Goal: Register for event/course

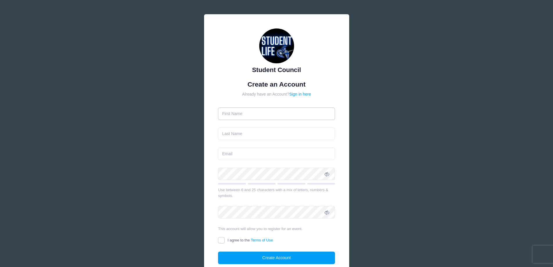
click at [253, 115] on input "text" at bounding box center [276, 113] width 117 height 12
type input "Steve"
type input "Johnson"
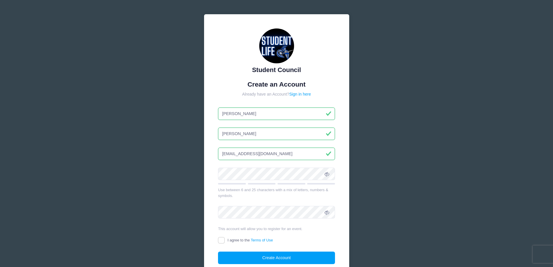
type input "stevenwayne7437@gmail.com"
click at [469, 173] on div "Student Council Create an Account Already have an Account? Sign in here Steve" at bounding box center [276, 158] width 553 height 316
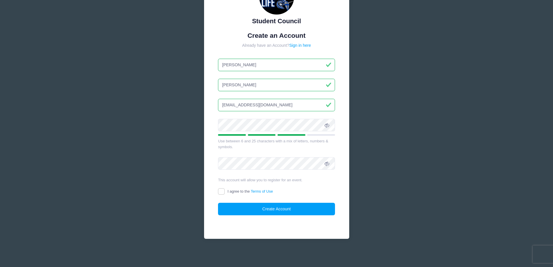
scroll to position [49, 0]
click at [451, 170] on div "Student Council Create an Account Already have an Account? Sign in here Steve" at bounding box center [276, 109] width 553 height 316
click at [222, 190] on input "I agree to the Terms of Use" at bounding box center [221, 191] width 7 height 7
checkbox input "true"
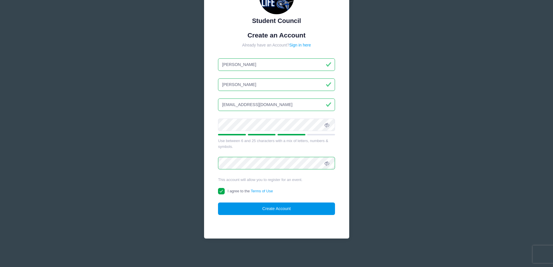
click at [291, 207] on button "Create Account" at bounding box center [276, 208] width 117 height 12
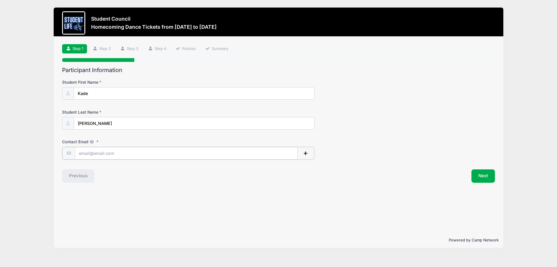
click at [90, 151] on input "Contact Email" at bounding box center [186, 153] width 223 height 12
type input "stevenwayne7437@gmail.com"
click at [487, 176] on button "Next" at bounding box center [484, 175] width 24 height 13
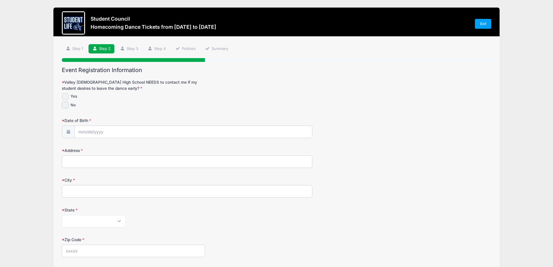
click at [65, 95] on input "Yes" at bounding box center [65, 96] width 7 height 7
checkbox input "true"
click at [122, 131] on input "Date of Birth" at bounding box center [193, 132] width 237 height 12
click at [136, 151] on span at bounding box center [136, 149] width 4 height 4
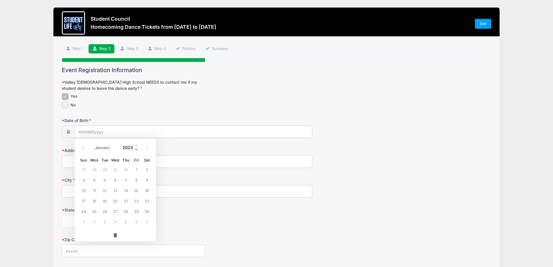
click at [136, 151] on span at bounding box center [136, 149] width 4 height 4
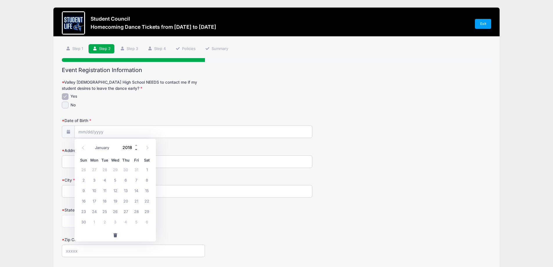
click at [136, 151] on span at bounding box center [136, 149] width 4 height 4
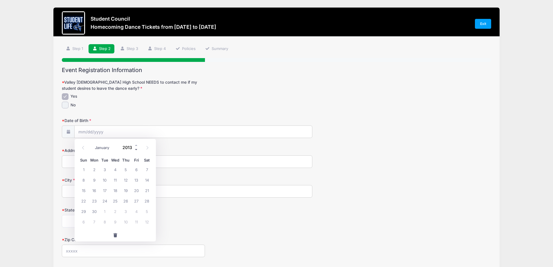
click at [136, 151] on span at bounding box center [136, 149] width 4 height 4
type input "2009"
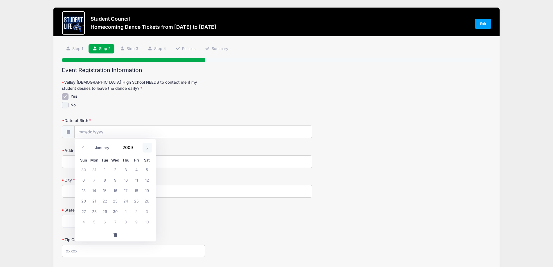
click at [146, 147] on icon at bounding box center [147, 148] width 4 height 4
click at [149, 147] on icon at bounding box center [147, 148] width 4 height 4
select select "10"
click at [149, 189] on span "21" at bounding box center [147, 190] width 10 height 10
type input "11/21/2009"
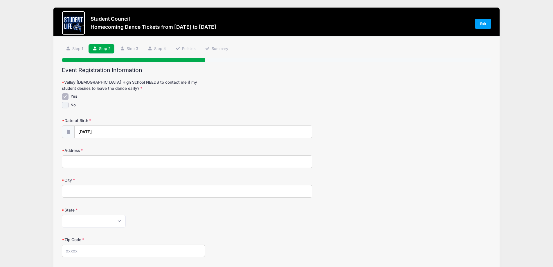
click at [115, 162] on input "Address" at bounding box center [187, 161] width 250 height 12
type input "4832 West Oakland Street"
type input "Chandler"
select select "AZ"
type input "85226"
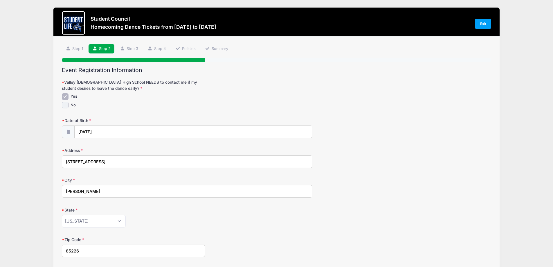
click at [377, 187] on div "City Chandler" at bounding box center [276, 187] width 429 height 20
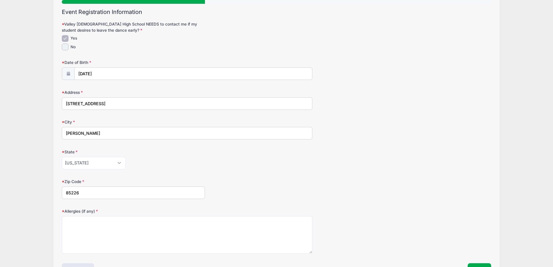
scroll to position [87, 0]
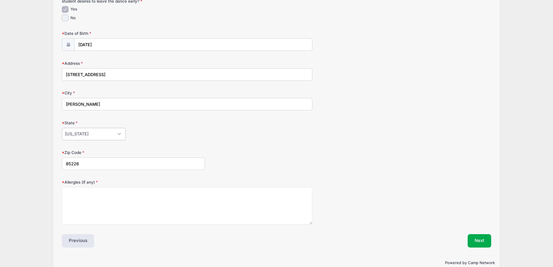
click at [88, 131] on select "Alabama Alaska American Samoa Arizona Arkansas Armed Forces Africa Armed Forces…" at bounding box center [94, 134] width 64 height 12
click at [62, 128] on select "Alabama Alaska American Samoa Arizona Arkansas Armed Forces Africa Armed Forces…" at bounding box center [94, 134] width 64 height 12
click at [319, 133] on div "State Alabama Alaska American Samoa Arizona Arkansas Armed Forces Africa Armed …" at bounding box center [276, 130] width 429 height 20
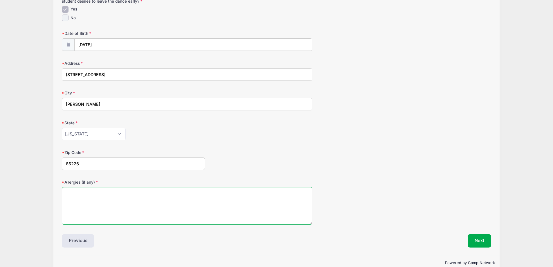
click at [115, 196] on textarea "Allergies (if any)" at bounding box center [187, 205] width 250 height 37
type textarea "none"
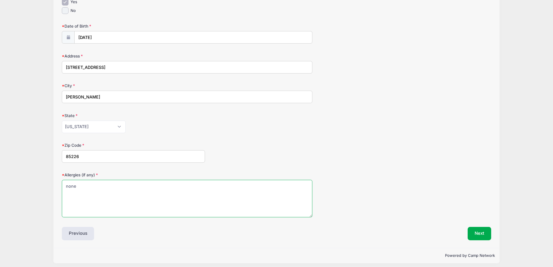
scroll to position [98, 0]
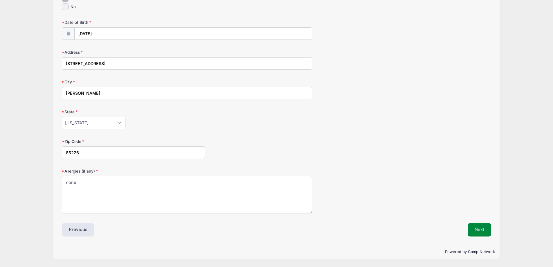
click at [484, 231] on button "Next" at bounding box center [479, 229] width 24 height 13
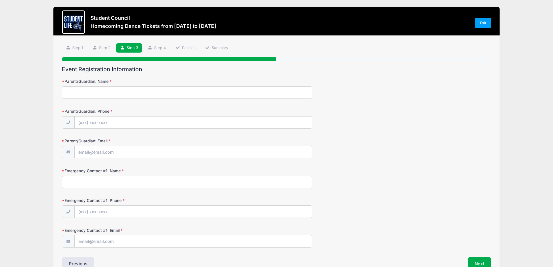
scroll to position [0, 0]
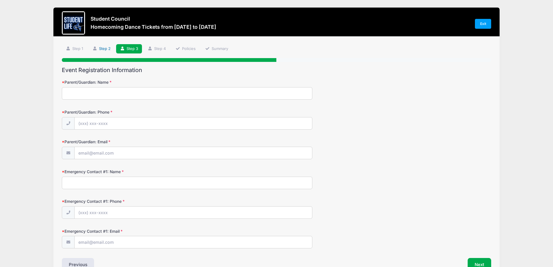
click at [100, 49] on link "Step 2" at bounding box center [102, 49] width 26 height 10
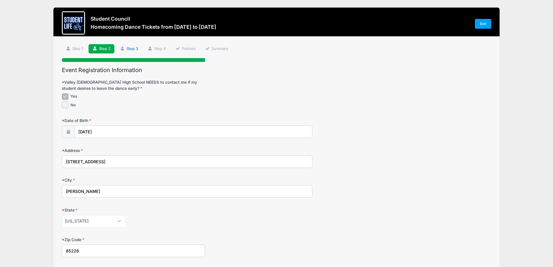
click at [129, 48] on link "Step 3" at bounding box center [129, 49] width 26 height 10
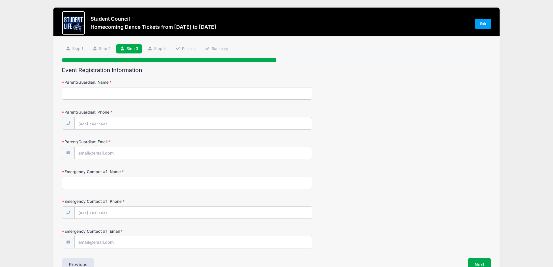
click at [84, 95] on input "Parent/Guardian: Name" at bounding box center [187, 93] width 250 height 12
type input "[PERSON_NAME]"
type input "(4"
type input "(480) 292-1018"
type input "stevenwayne7437@gmail.com"
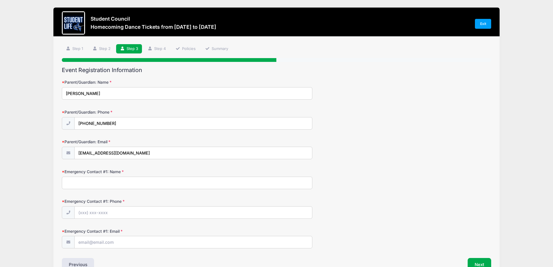
click at [99, 182] on input "Emergency Contact #1: Name" at bounding box center [187, 182] width 250 height 12
drag, startPoint x: 97, startPoint y: 182, endPoint x: 51, endPoint y: 185, distance: 45.6
click at [51, 185] on div "Student Council Homecoming Dance Tickets from 10/18 to 10/18/2025 Exit Step 3 /…" at bounding box center [276, 150] width 535 height 301
type input "Kittren Johnson"
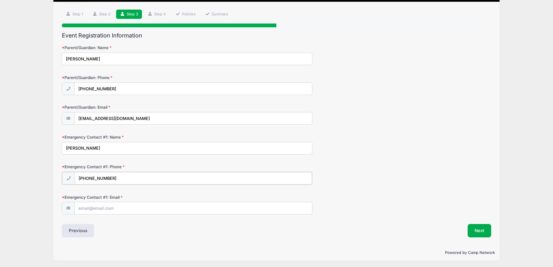
scroll to position [35, 0]
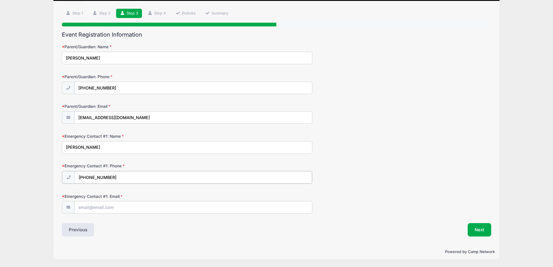
type input "(707) 478-8143"
click at [103, 211] on input "Emergency Contact #1: Email" at bounding box center [193, 207] width 237 height 12
type input "kjohnson@valleychristianaz.org"
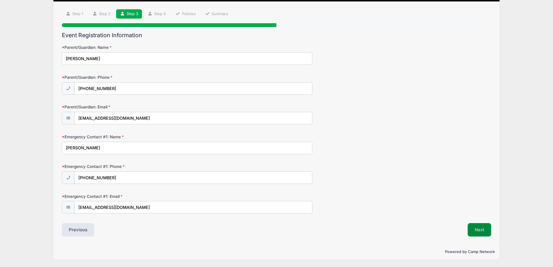
scroll to position [35, 0]
click at [485, 232] on button "Next" at bounding box center [479, 229] width 24 height 13
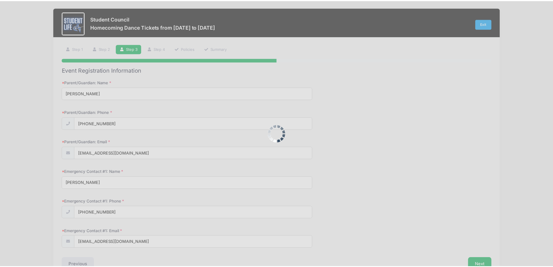
scroll to position [0, 0]
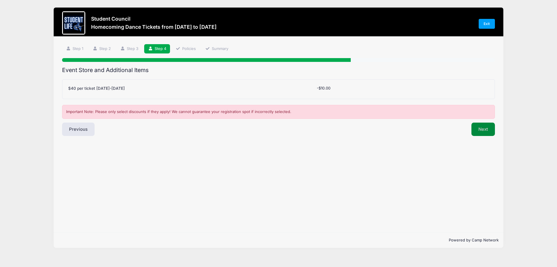
click at [481, 129] on button "Next" at bounding box center [484, 128] width 24 height 13
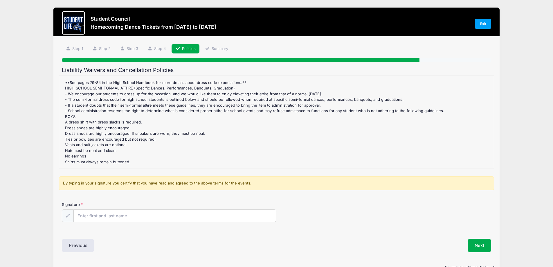
scroll to position [203, 0]
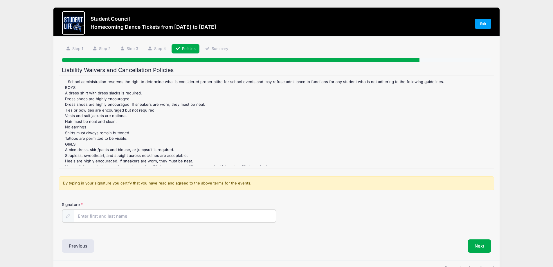
click at [122, 216] on input "Signature" at bounding box center [175, 216] width 203 height 12
type input "[PERSON_NAME]"
click at [479, 248] on button "Next" at bounding box center [479, 245] width 24 height 13
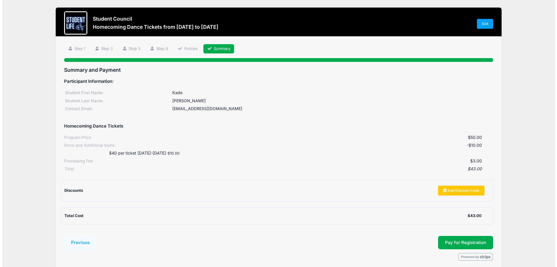
scroll to position [24, 0]
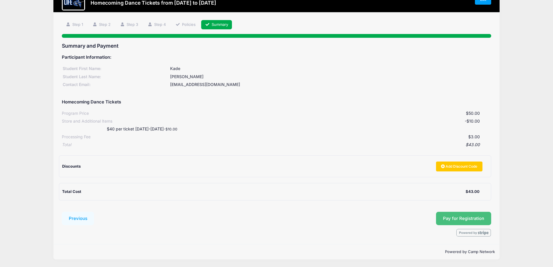
click at [465, 219] on button "Pay for Registration" at bounding box center [463, 218] width 55 height 13
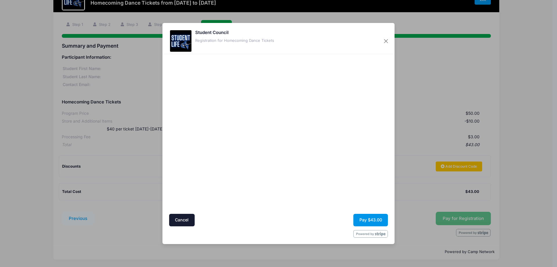
click at [373, 221] on button "Pay $43.00" at bounding box center [370, 220] width 35 height 12
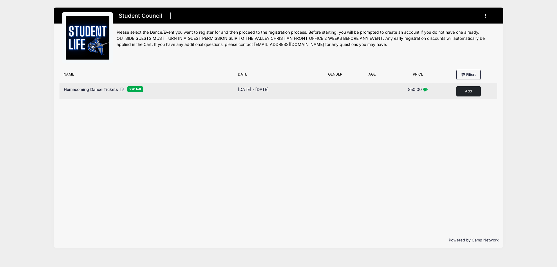
click at [83, 87] on span "Homecoming Dance Tickets" at bounding box center [91, 89] width 54 height 5
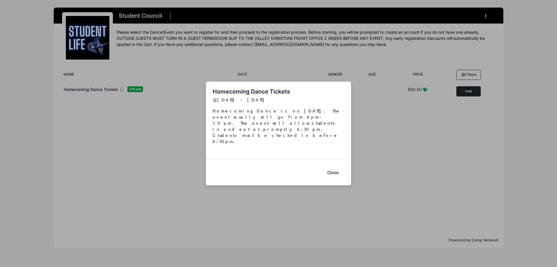
click at [330, 166] on button "Close" at bounding box center [332, 172] width 23 height 12
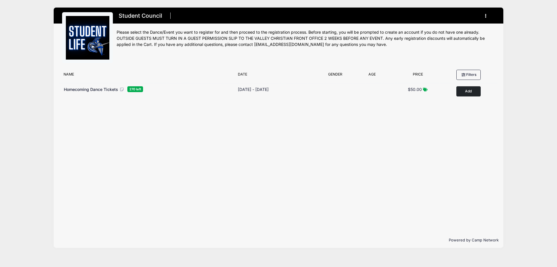
click at [486, 16] on icon "button" at bounding box center [487, 16] width 5 height 0
click at [447, 28] on link "My Account" at bounding box center [458, 30] width 67 height 11
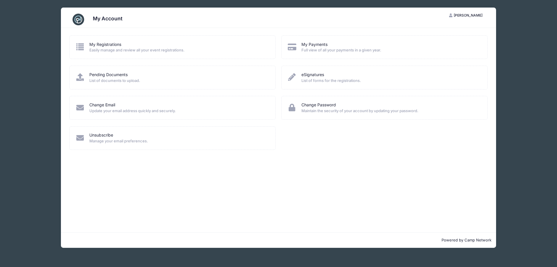
click at [456, 17] on button "SJ [PERSON_NAME]" at bounding box center [466, 15] width 44 height 10
click at [441, 29] on link "My Account" at bounding box center [451, 29] width 67 height 11
click at [97, 104] on link "Change Email" at bounding box center [102, 105] width 26 height 6
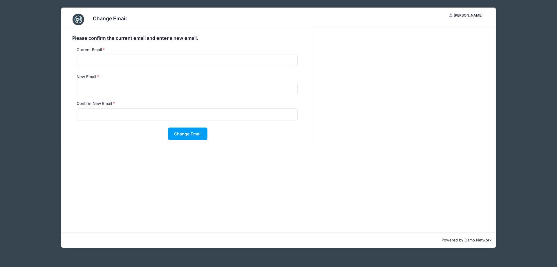
click at [471, 18] on button "SJ [PERSON_NAME]" at bounding box center [466, 15] width 44 height 10
click at [441, 32] on link "My Account" at bounding box center [451, 29] width 67 height 11
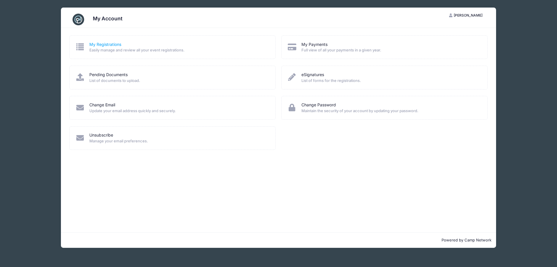
click at [106, 43] on link "My Registrations" at bounding box center [105, 44] width 32 height 6
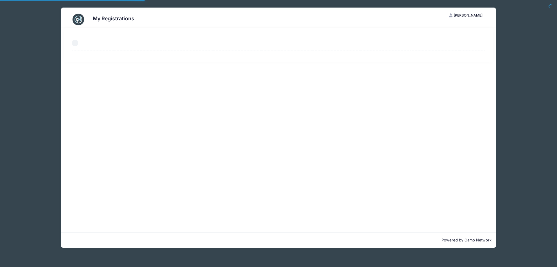
select select "50"
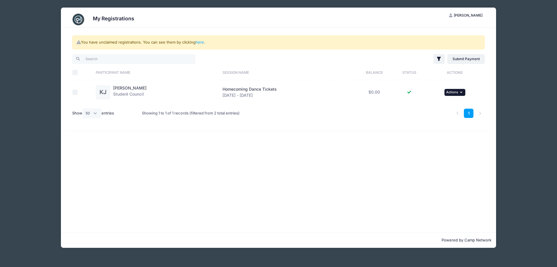
click at [463, 92] on icon "button" at bounding box center [461, 92] width 3 height 3
click at [306, 128] on div "You have unclaimed registrations. You can see them by clicking here . Filter Fi…" at bounding box center [279, 79] width 430 height 102
click at [457, 94] on span "Actions" at bounding box center [452, 92] width 12 height 4
click at [439, 117] on link "View Attachments" at bounding box center [436, 116] width 53 height 11
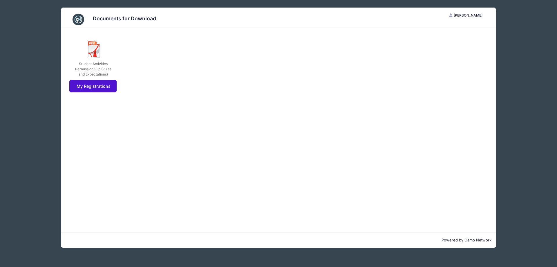
click at [89, 86] on link "My Registrations" at bounding box center [92, 86] width 47 height 12
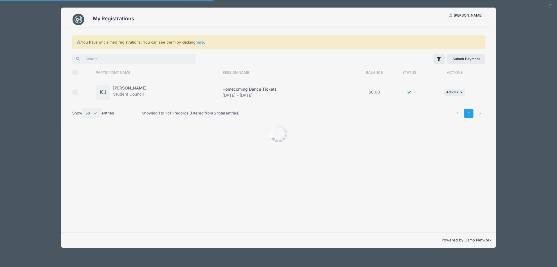
select select "50"
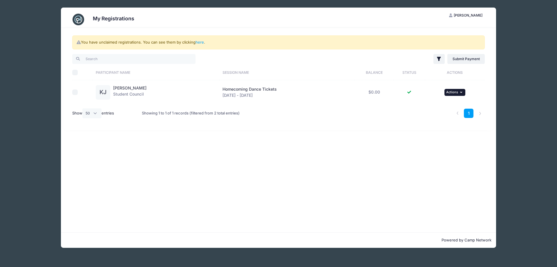
click at [459, 92] on button "... Actions" at bounding box center [455, 92] width 21 height 7
click at [438, 117] on link "View Attachments" at bounding box center [436, 116] width 53 height 11
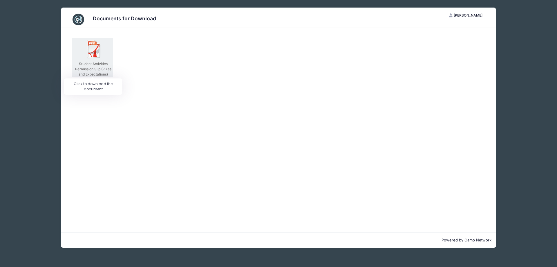
click at [100, 50] on img at bounding box center [94, 49] width 19 height 19
